Goal: Transaction & Acquisition: Purchase product/service

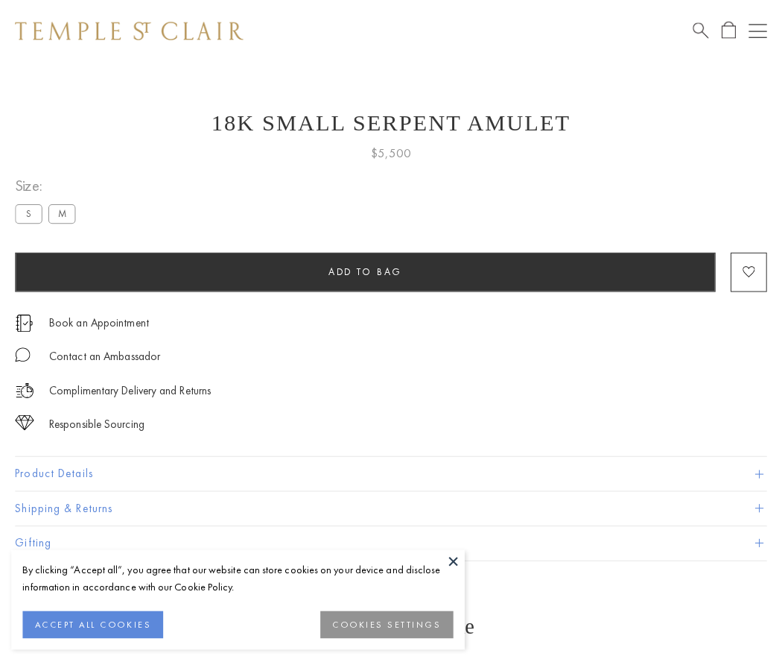
scroll to position [60, 0]
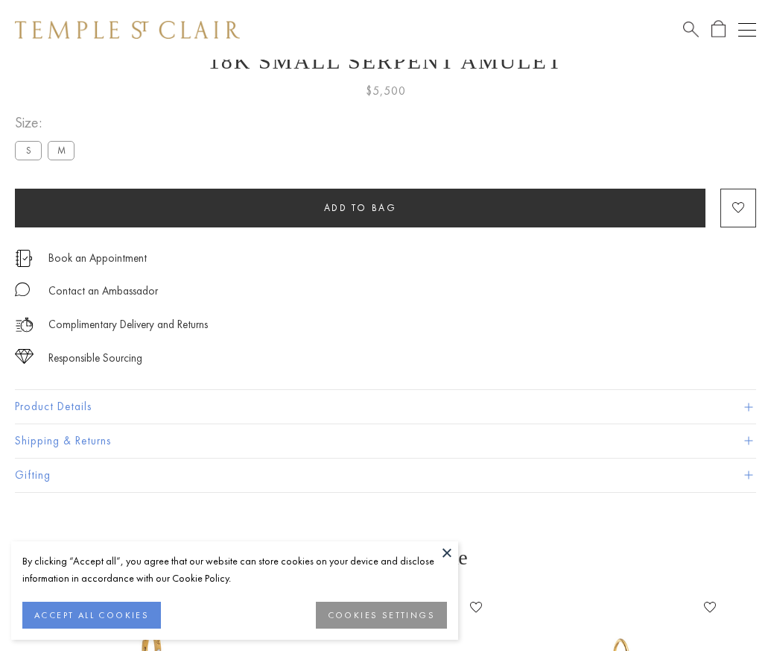
click at [360, 207] on span "Add to bag" at bounding box center [360, 207] width 73 height 13
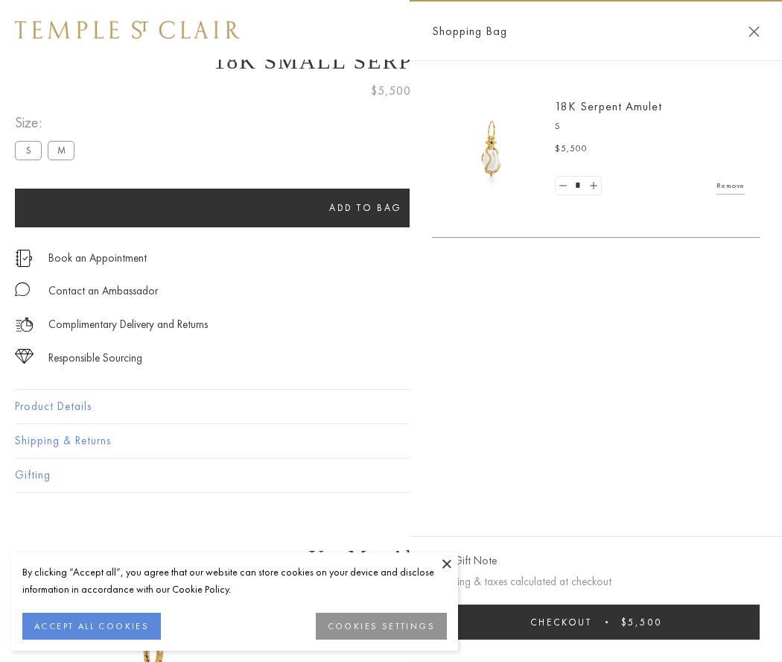
click at [633, 621] on button "Checkout $5,500" at bounding box center [596, 621] width 328 height 35
